Goal: Contribute content: Add original content to the website for others to see

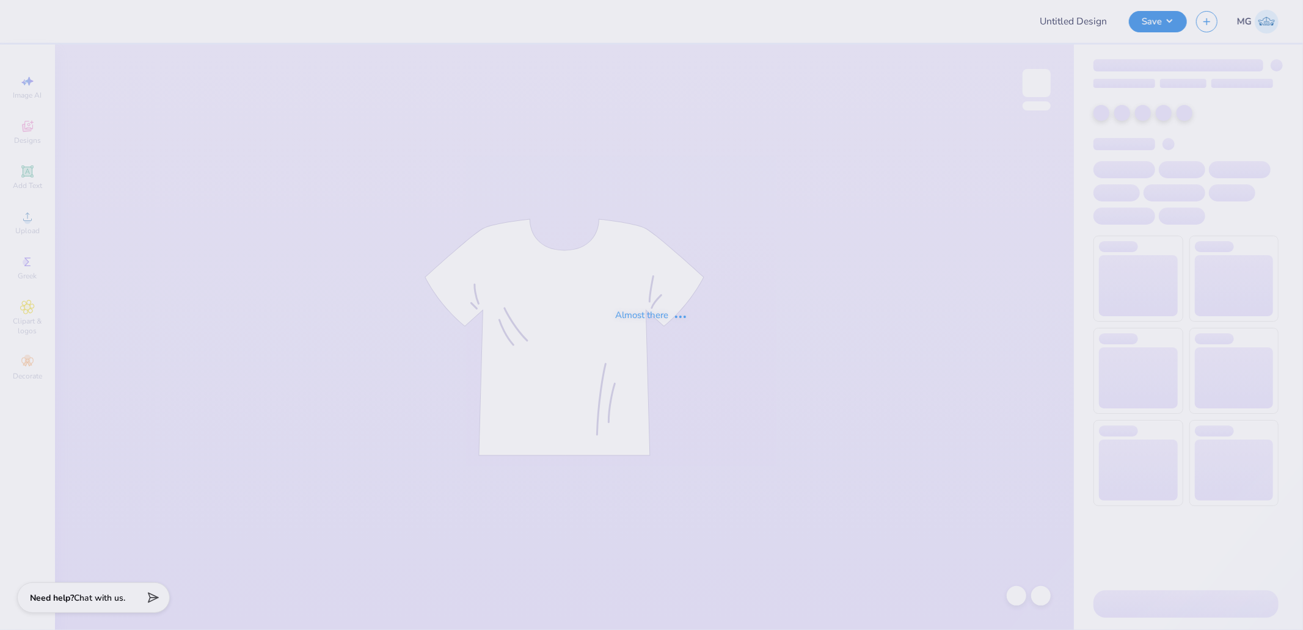
type input "[PERSON_NAME] : [GEOGRAPHIC_DATA]"
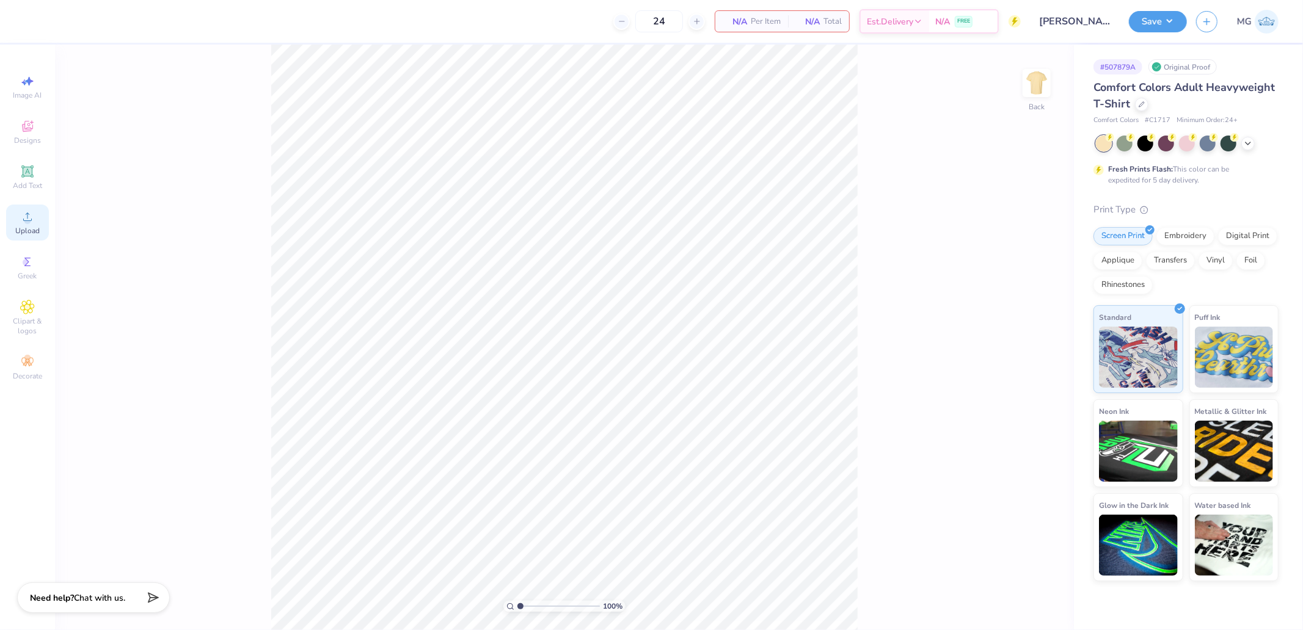
click at [34, 232] on span "Upload" at bounding box center [27, 231] width 24 height 10
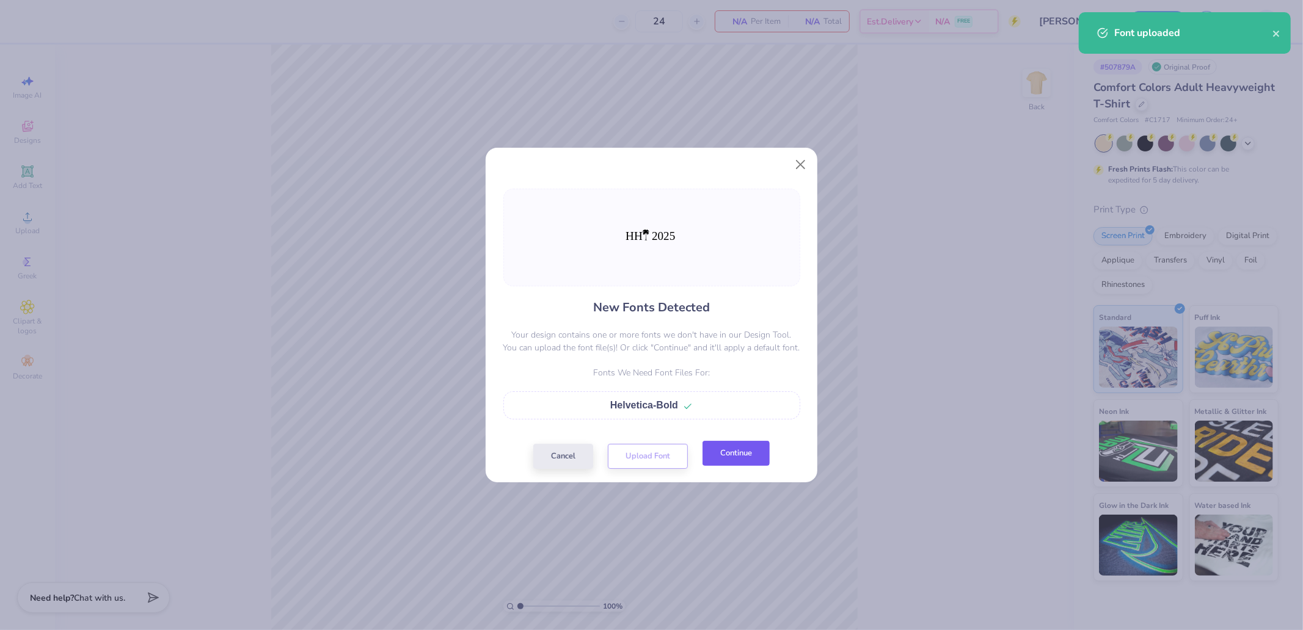
click at [746, 459] on button "Continue" at bounding box center [735, 453] width 67 height 25
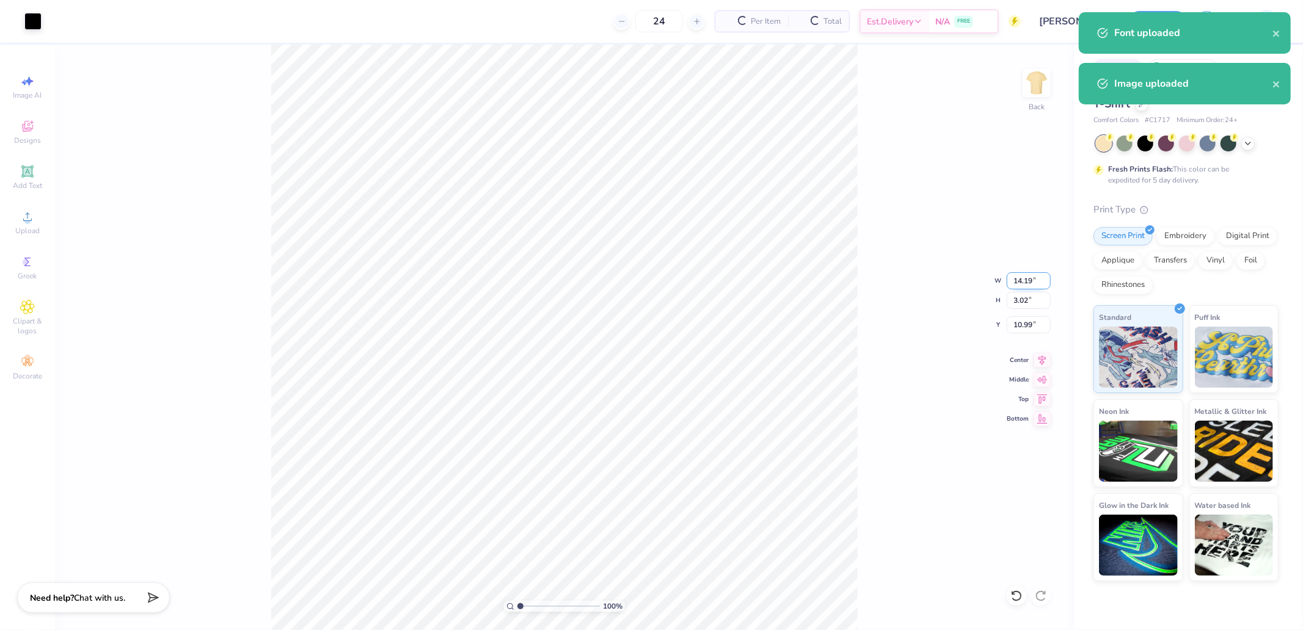
click at [1028, 278] on input "14.19" at bounding box center [1028, 280] width 44 height 17
type input "4.00"
type input "0.85"
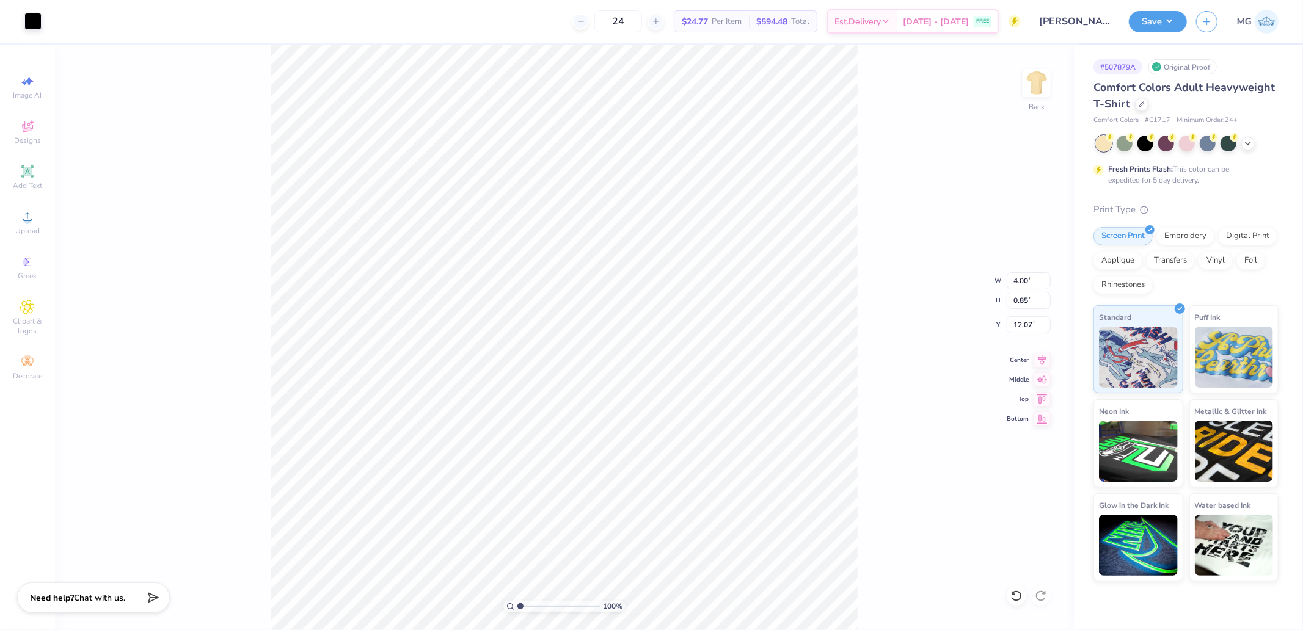
type input "3.00"
click at [1034, 102] on img at bounding box center [1036, 83] width 49 height 49
click at [26, 220] on circle at bounding box center [27, 220] width 7 height 7
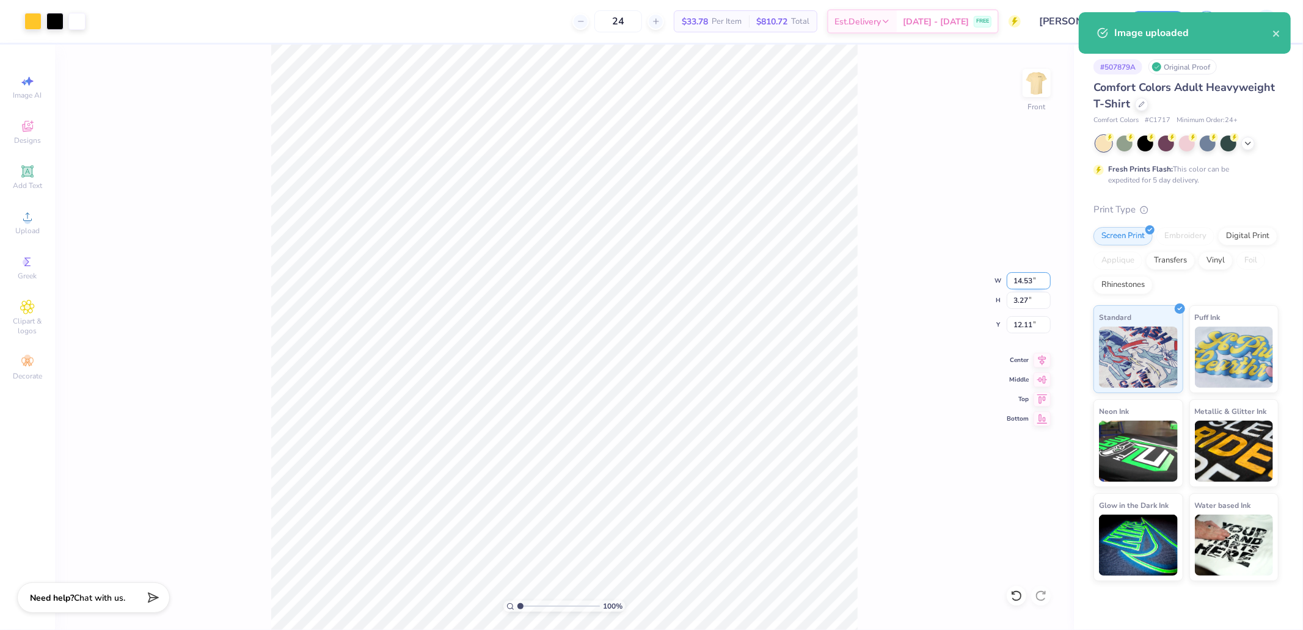
click at [1017, 283] on input "14.53" at bounding box center [1028, 280] width 44 height 17
type input "12.50"
type input "2.81"
click at [1038, 398] on icon at bounding box center [1041, 397] width 17 height 15
type input "0.50"
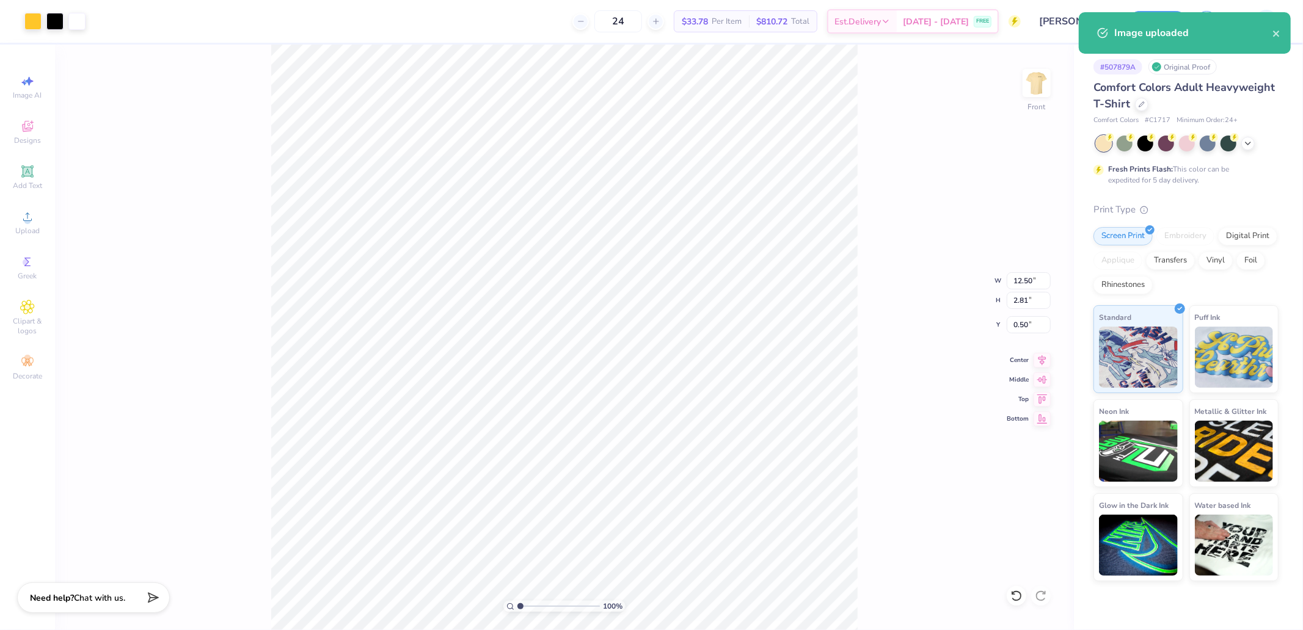
click at [1028, 310] on div "100 % Front W 12.50 12.50 " H 2.81 2.81 " Y 0.50 0.50 " Center Middle Top Bottom" at bounding box center [564, 338] width 1019 height 586
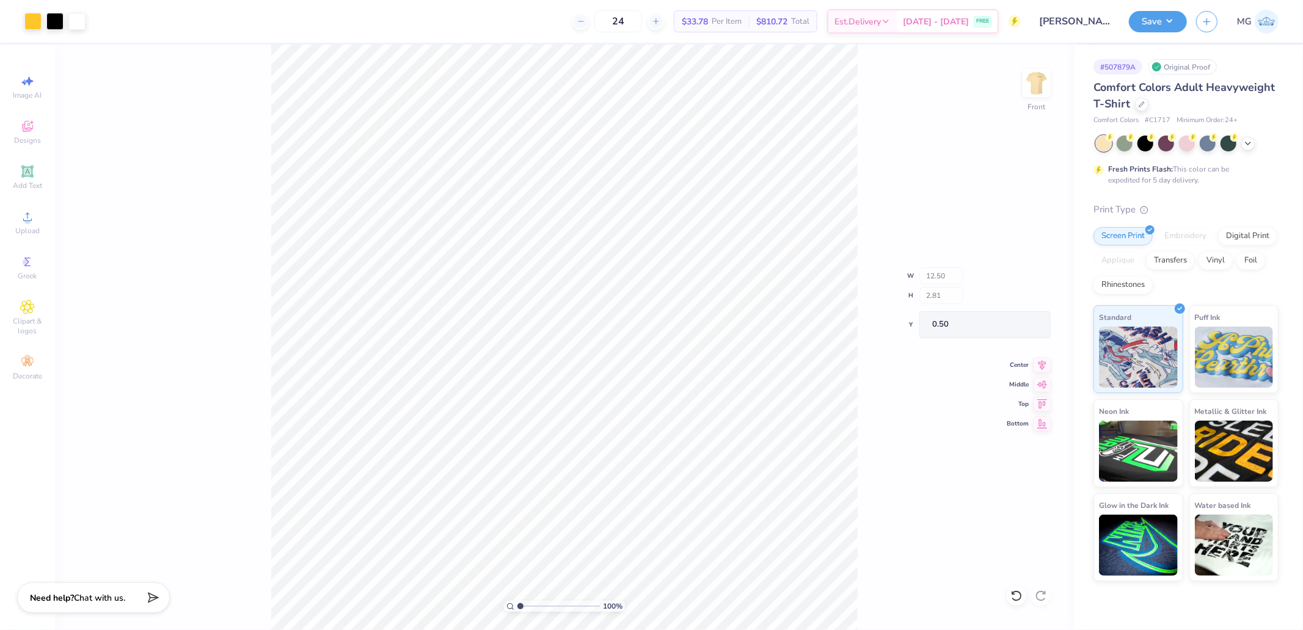
click at [1033, 324] on div "100 % Front W 12.50 H 2.81 Y 0.50 Center Middle Top Bottom" at bounding box center [564, 338] width 1019 height 586
click at [1025, 325] on input "0.50" at bounding box center [1028, 324] width 44 height 17
type input "3.00"
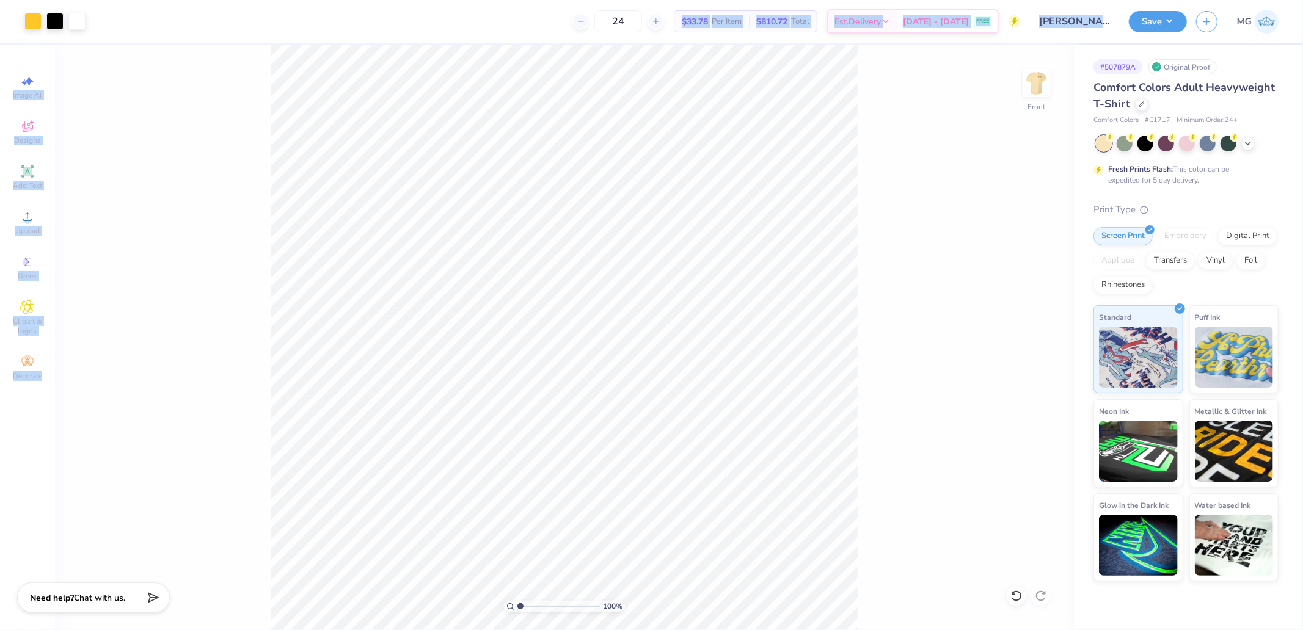
click at [821, 280] on div "Art colors 24 $33.78 Per Item $810.72 Total Est. Delivery [DATE] - [DATE] FREE …" at bounding box center [651, 315] width 1303 height 630
click at [37, 226] on div "Upload" at bounding box center [27, 223] width 43 height 36
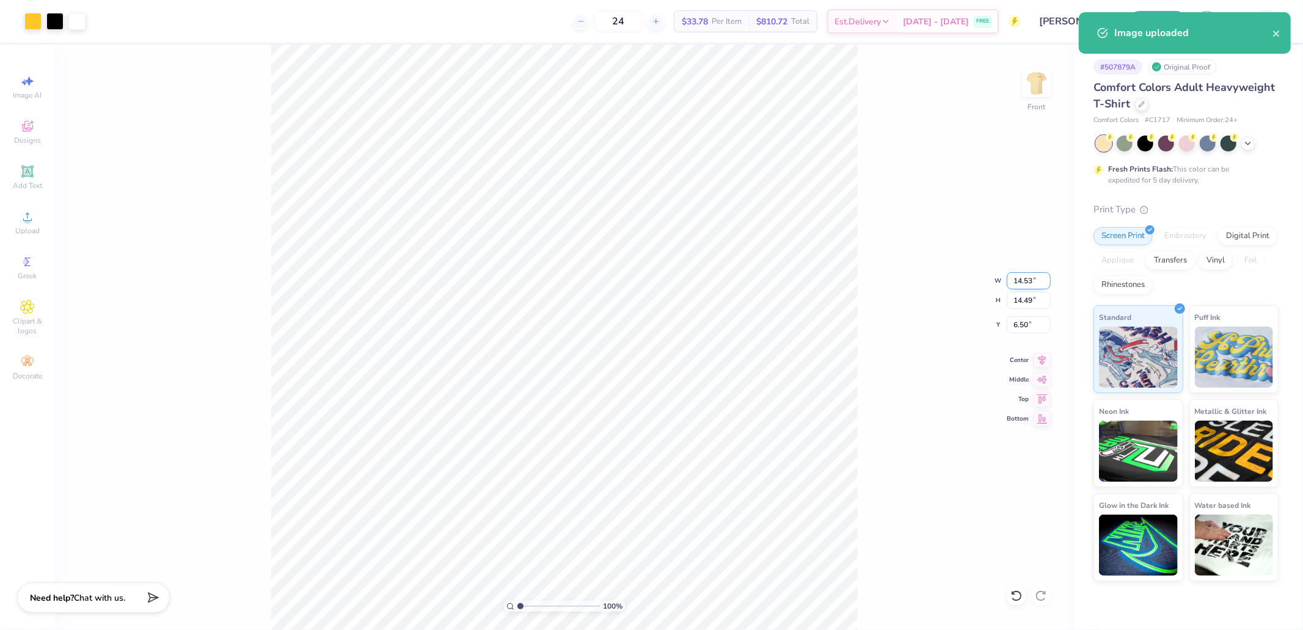
click at [1015, 277] on input "14.53" at bounding box center [1028, 280] width 44 height 17
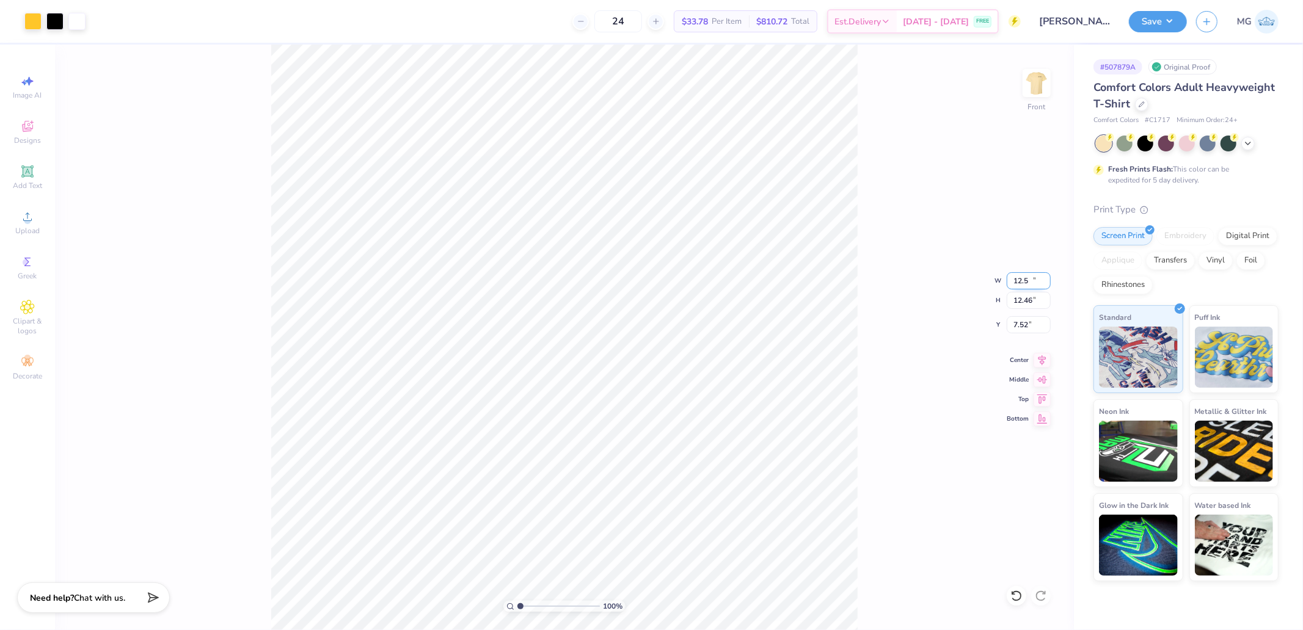
type input "12.50"
type input "12.46"
click at [1042, 360] on icon at bounding box center [1042, 359] width 8 height 10
click at [1034, 322] on input "7.52" at bounding box center [1028, 324] width 44 height 17
type input "3.00"
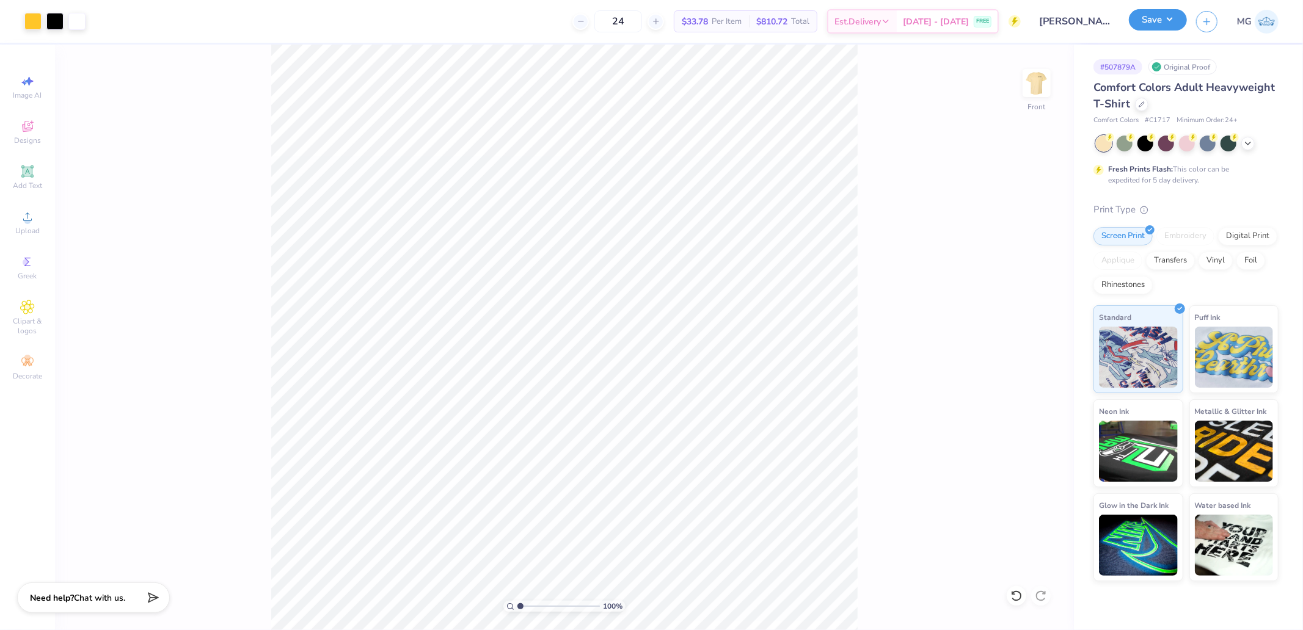
click at [1141, 16] on button "Save" at bounding box center [1158, 19] width 58 height 21
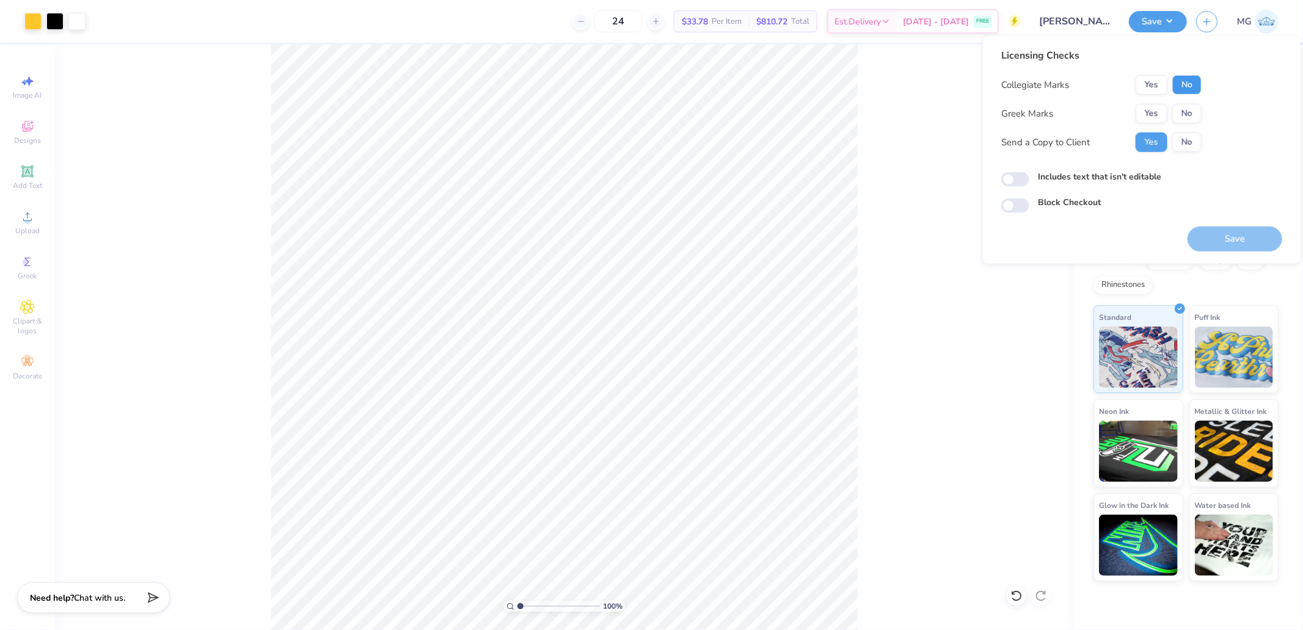
click at [1180, 81] on button "No" at bounding box center [1186, 85] width 29 height 20
click at [1185, 107] on button "No" at bounding box center [1186, 114] width 29 height 20
click at [1252, 234] on button "Save" at bounding box center [1234, 239] width 95 height 25
